Goal: Find specific page/section: Find specific page/section

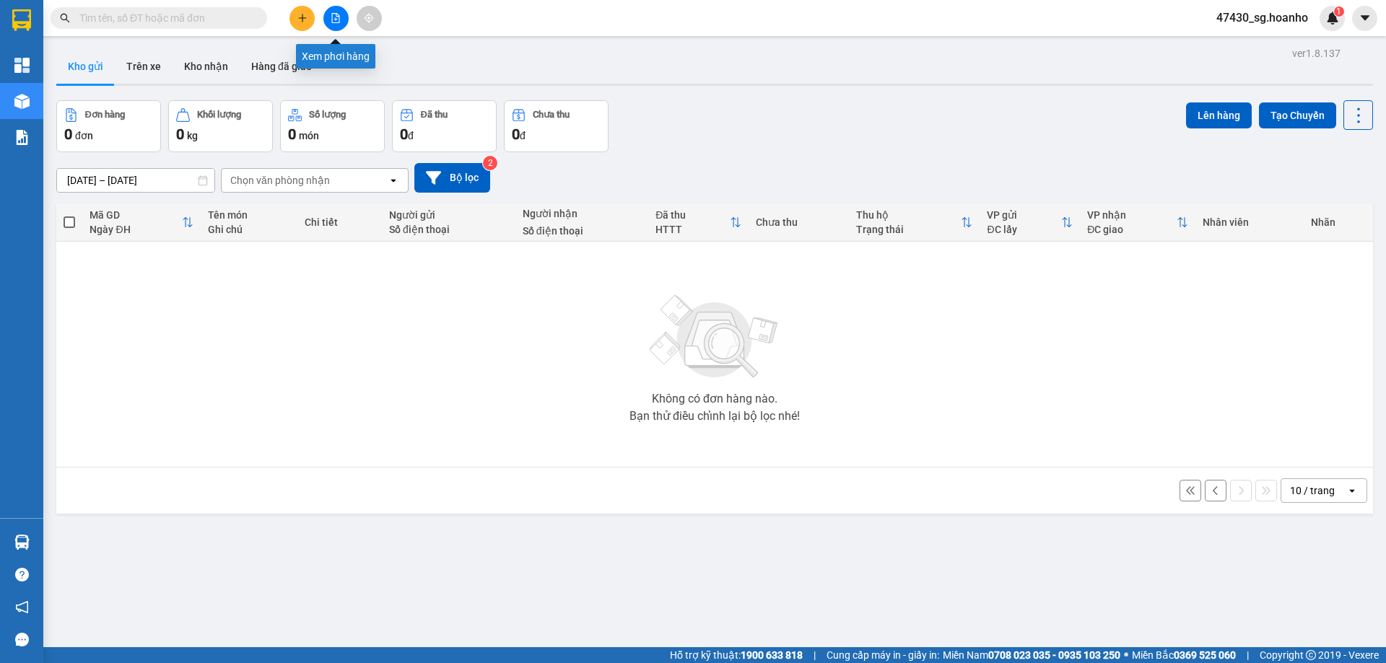
click at [333, 27] on button at bounding box center [335, 18] width 25 height 25
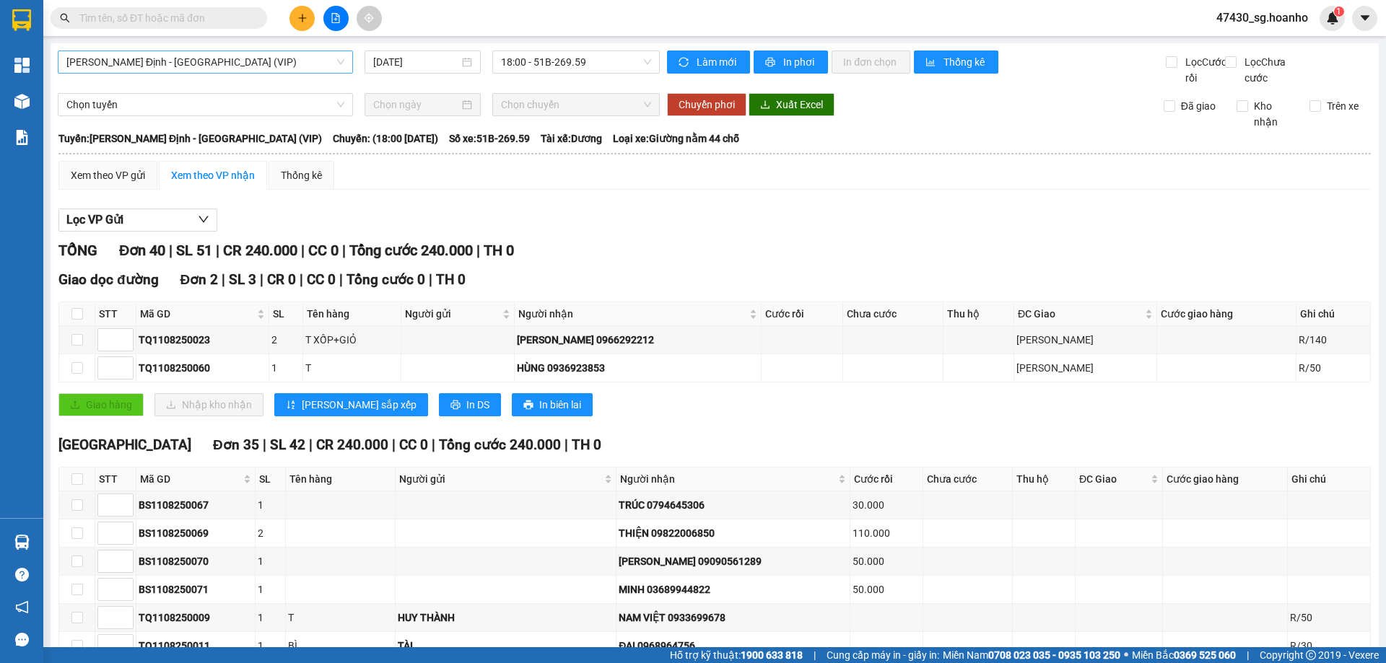
click at [232, 56] on span "[PERSON_NAME] Định - [GEOGRAPHIC_DATA] (VIP)" at bounding box center [205, 62] width 278 height 22
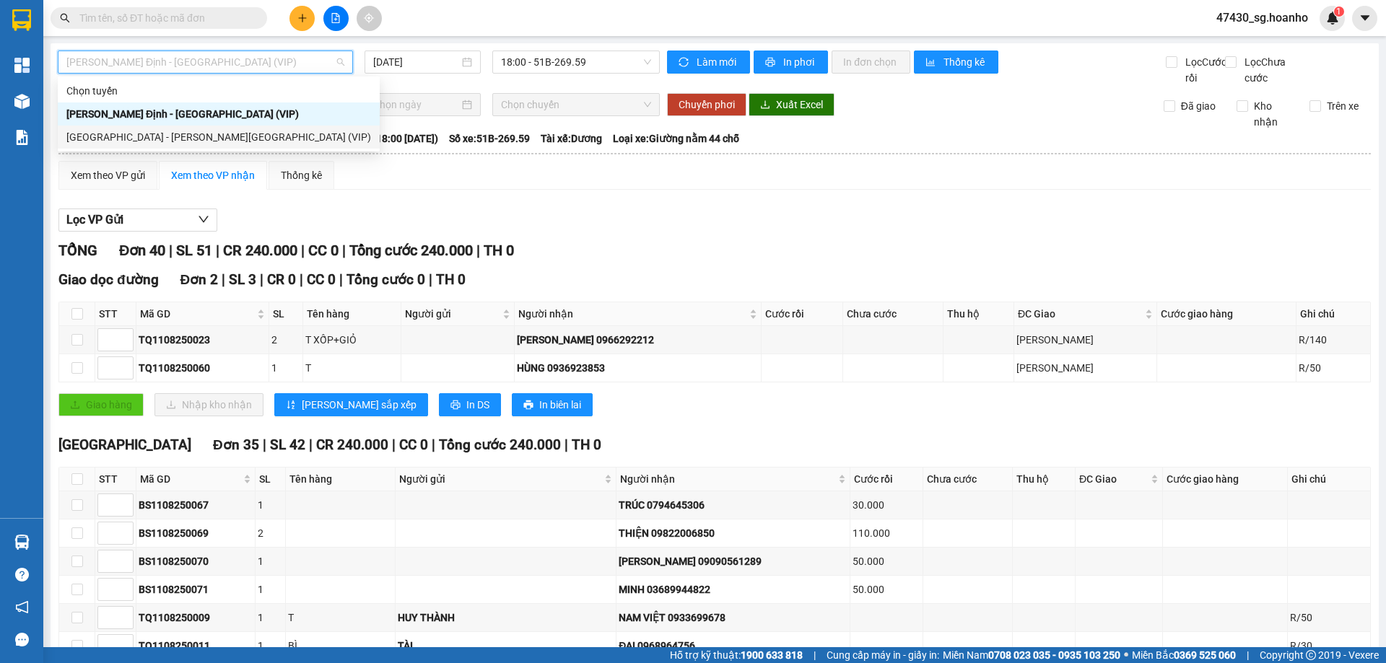
click at [232, 149] on body "Kết quả [PERSON_NAME] ( 0 ) Bộ lọc No Data 47430_sg.hoanho 1 [PERSON_NAME] Kho …" at bounding box center [693, 331] width 1386 height 663
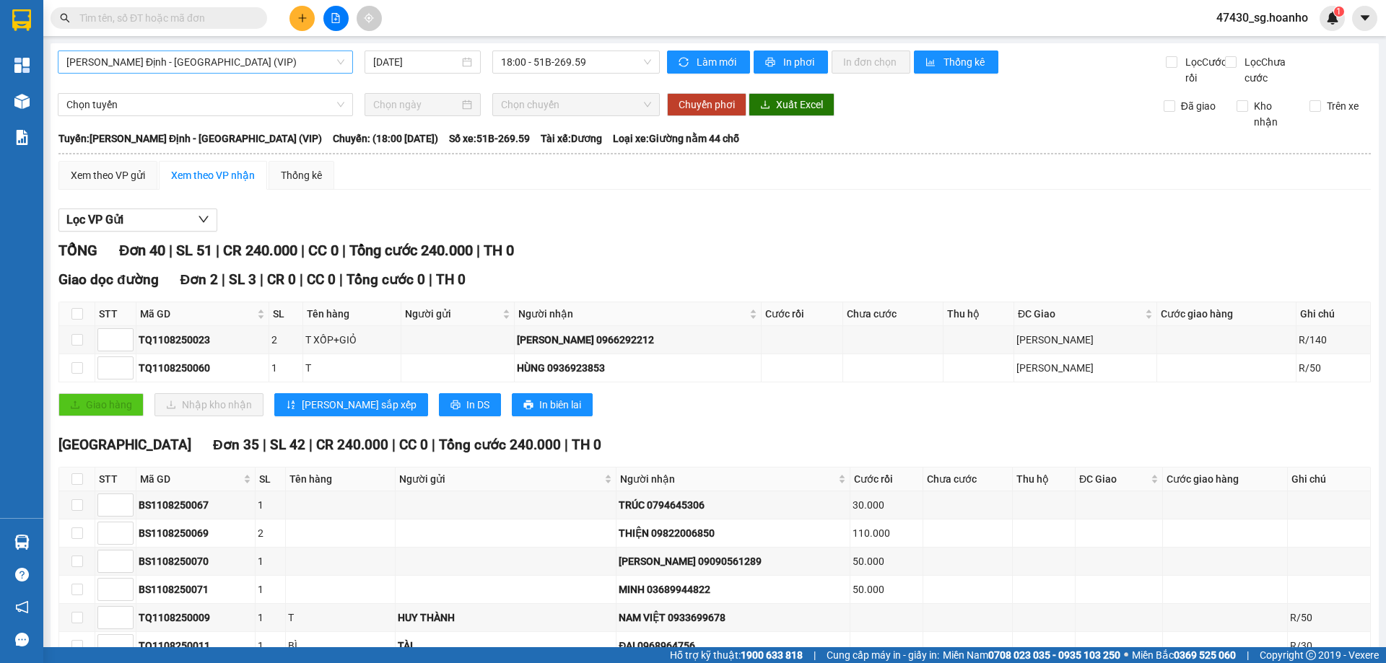
click at [232, 61] on span "[PERSON_NAME] Định - [GEOGRAPHIC_DATA] (VIP)" at bounding box center [205, 62] width 278 height 22
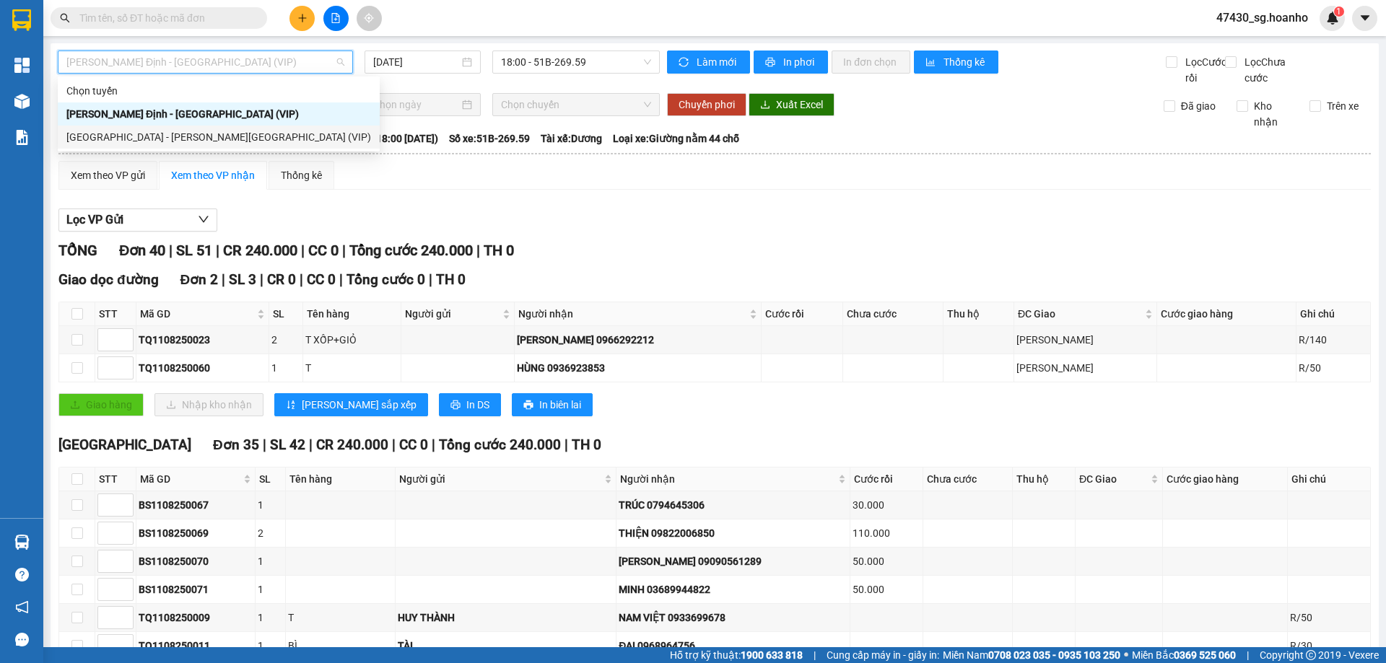
click at [184, 136] on div "[GEOGRAPHIC_DATA] - [PERSON_NAME][GEOGRAPHIC_DATA] (VIP)" at bounding box center [218, 137] width 305 height 16
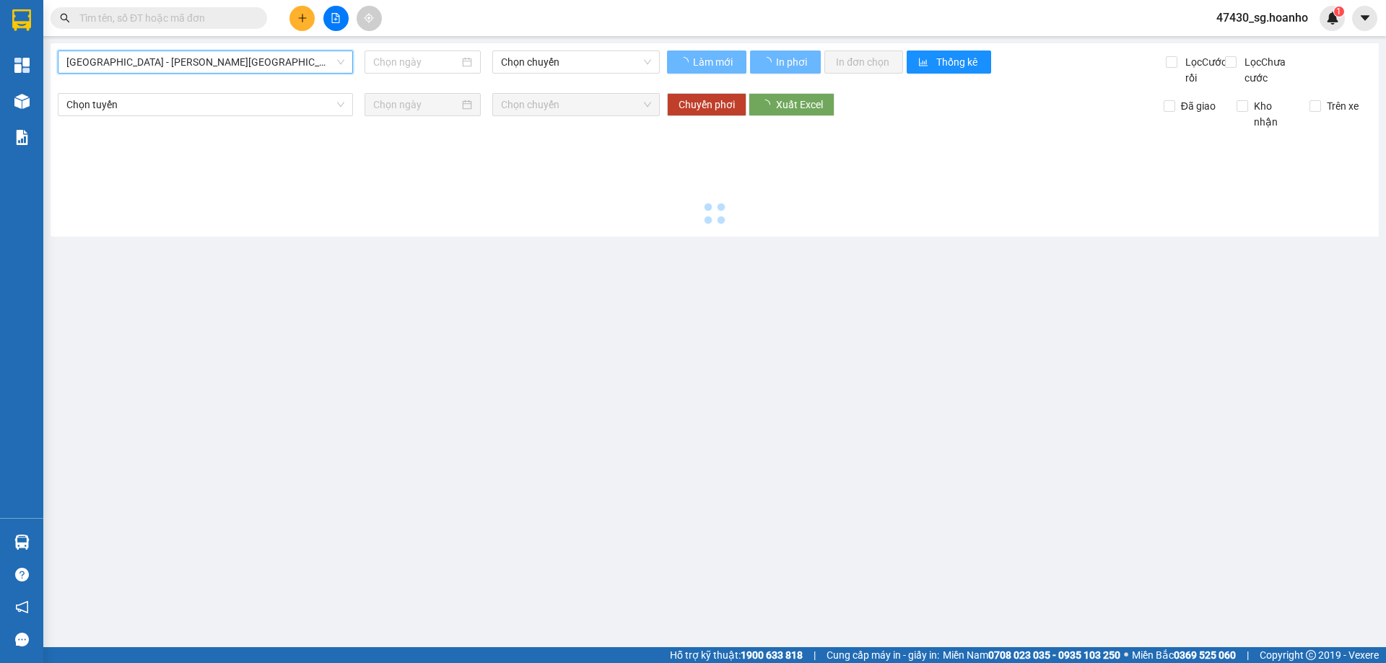
type input "[DATE]"
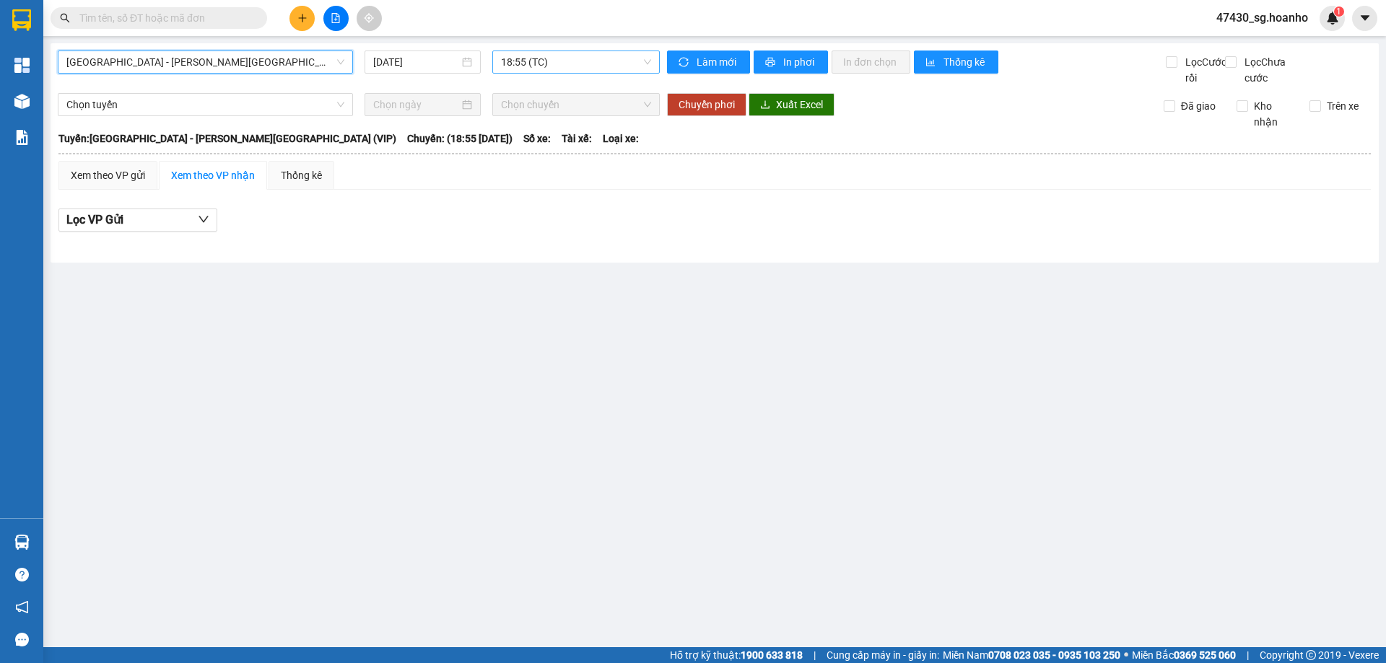
click at [608, 56] on span "18:55 (TC)" at bounding box center [576, 62] width 150 height 22
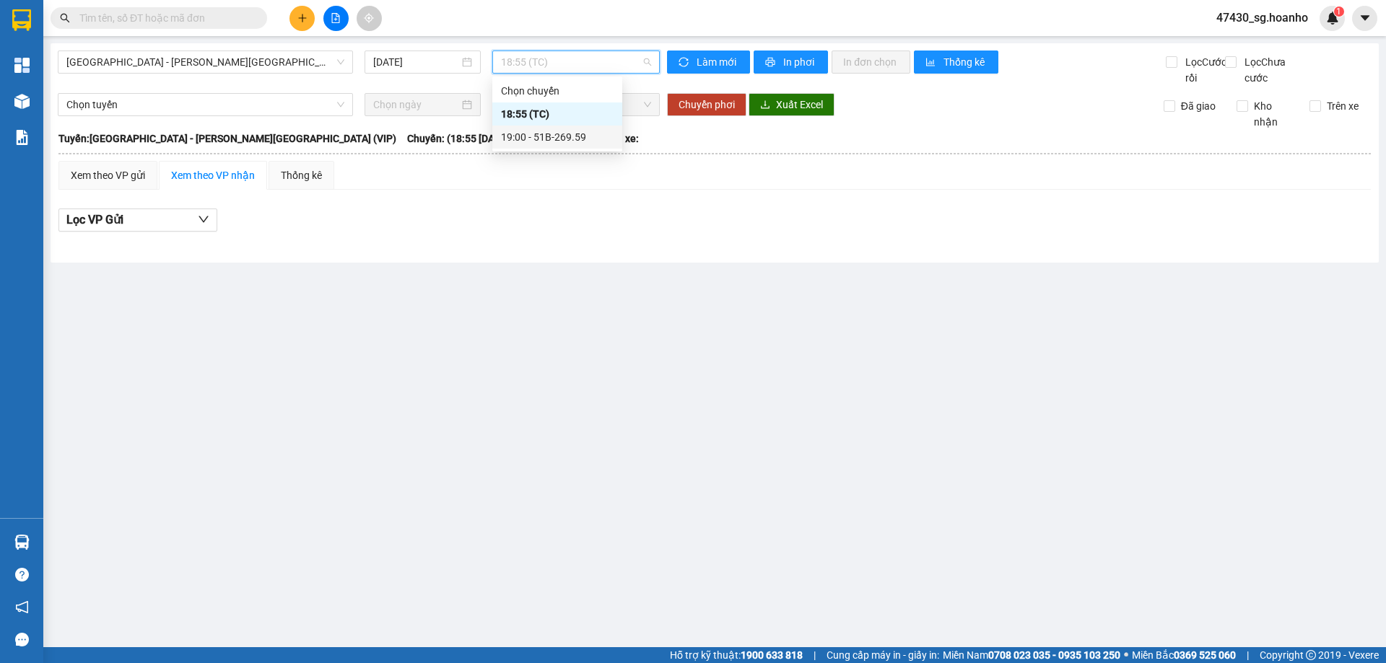
click at [590, 142] on div "19:00 - 51B-269.59" at bounding box center [557, 137] width 113 height 16
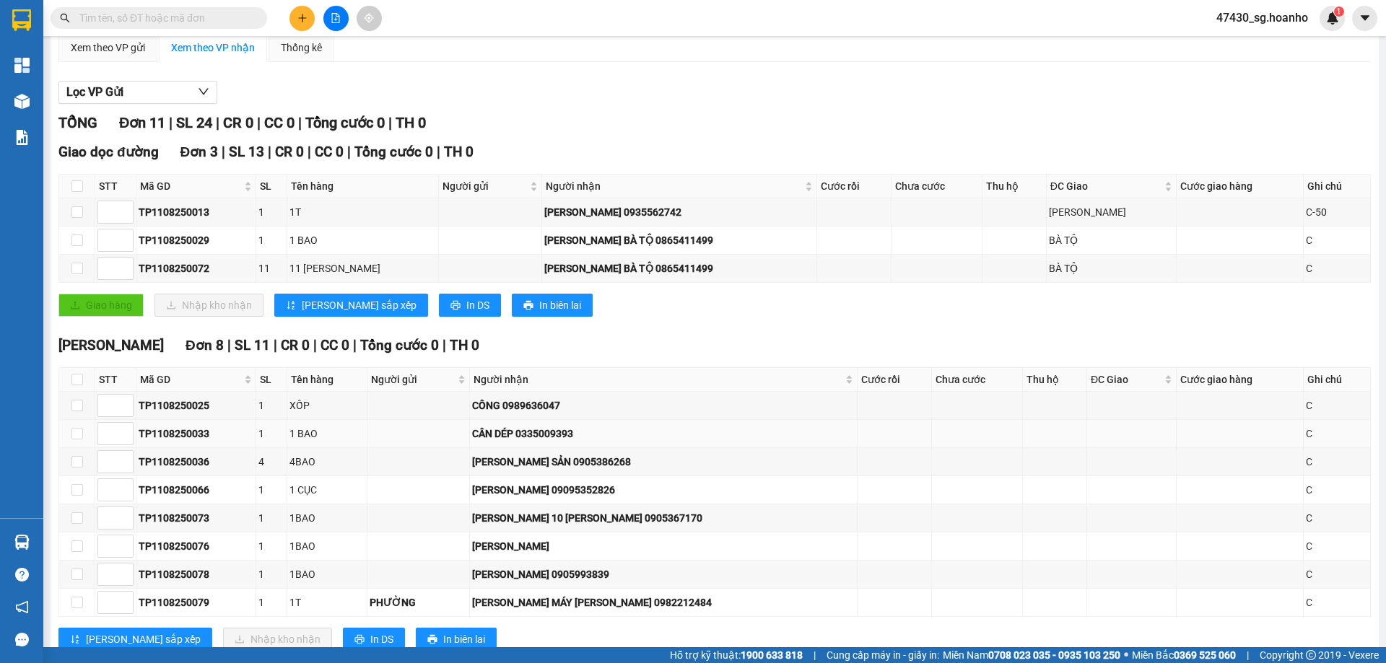
scroll to position [188, 0]
